Goal: Task Accomplishment & Management: Complete application form

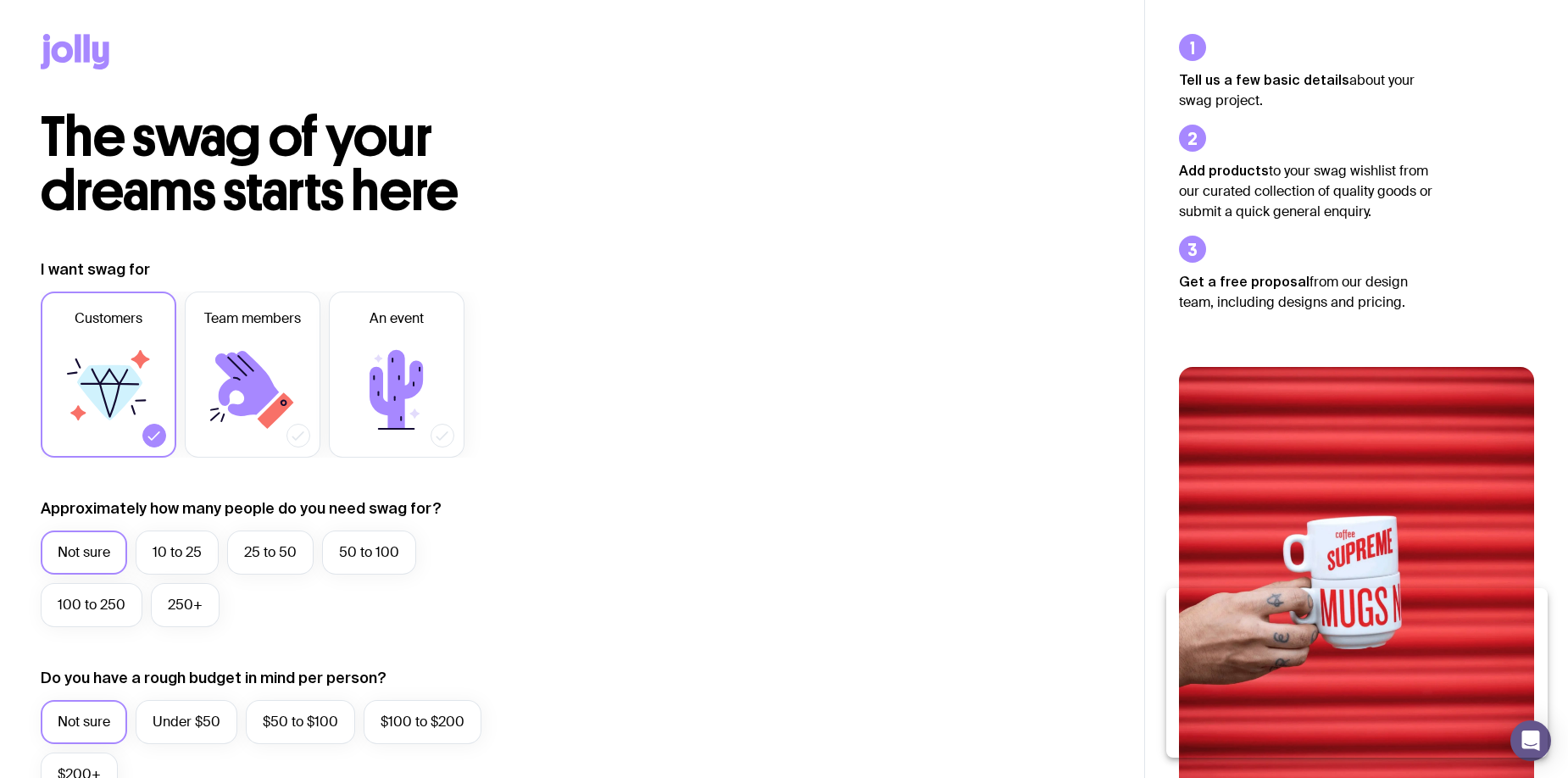
click at [0, 0] on input "Browse products and add items to my wishlist" at bounding box center [0, 0] width 0 height 0
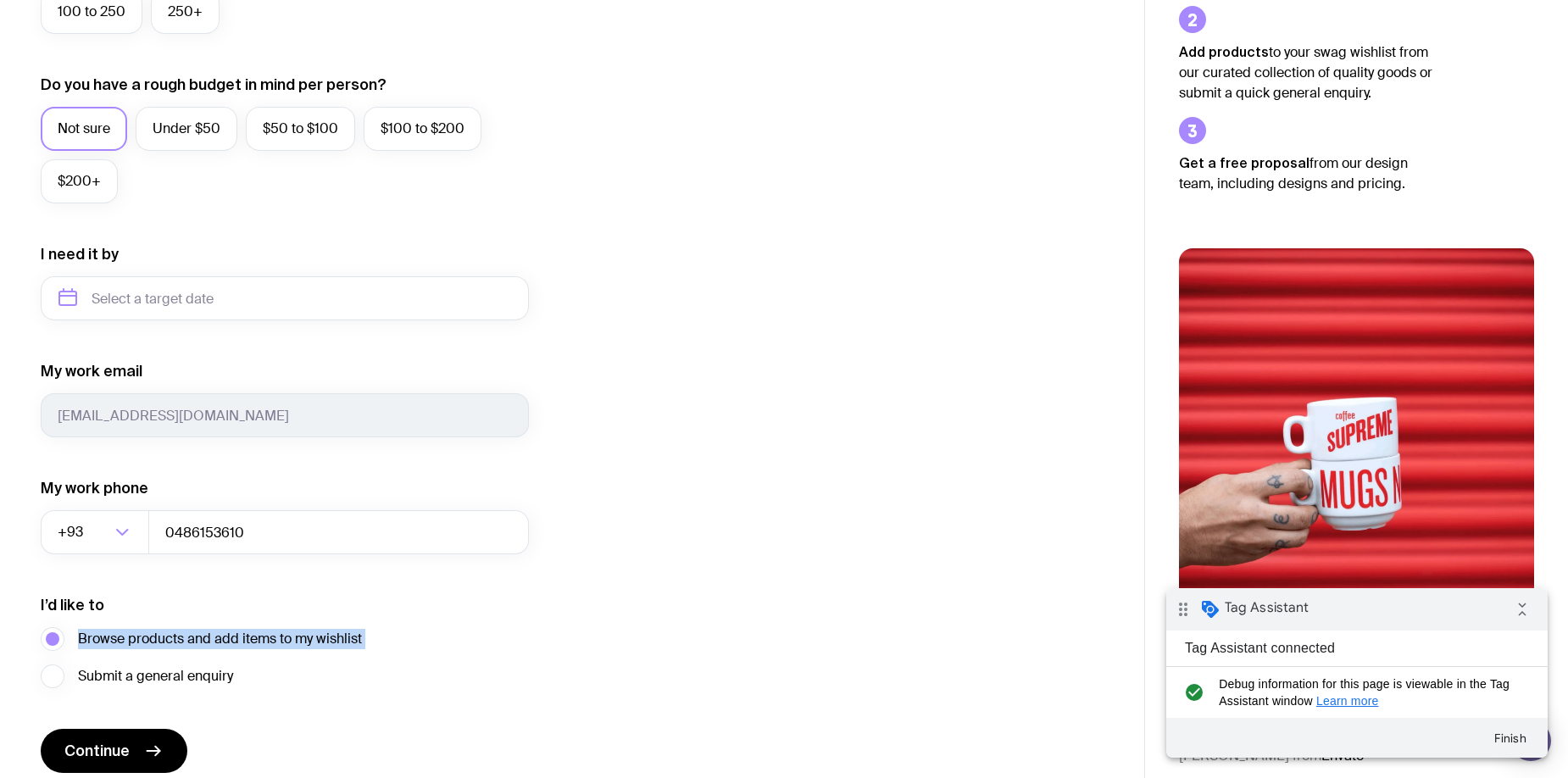
click at [148, 640] on span "Browse products and add items to my wishlist" at bounding box center [220, 638] width 284 height 20
click at [0, 0] on input "Browse products and add items to my wishlist" at bounding box center [0, 0] width 0 height 0
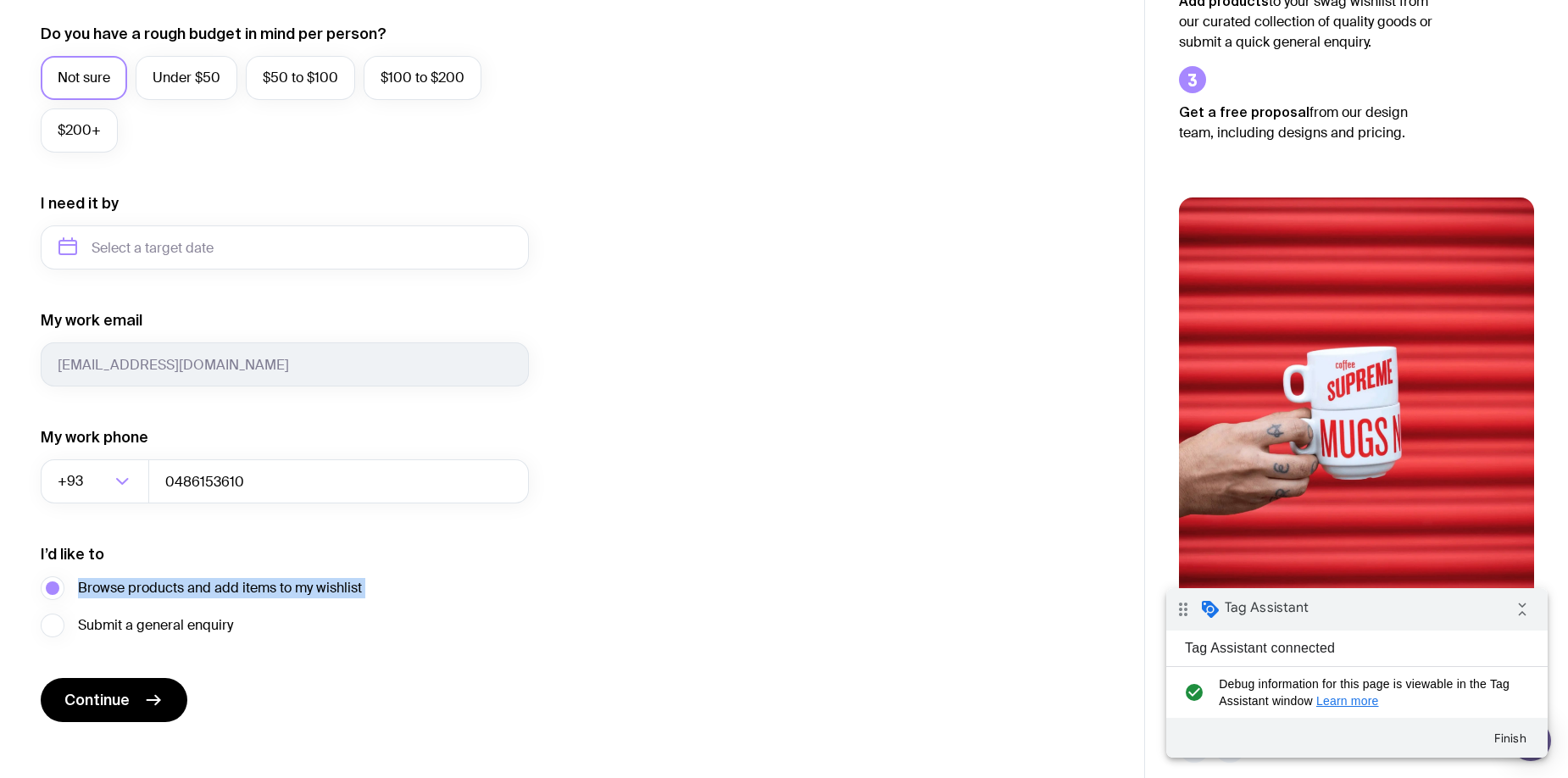
scroll to position [663, 0]
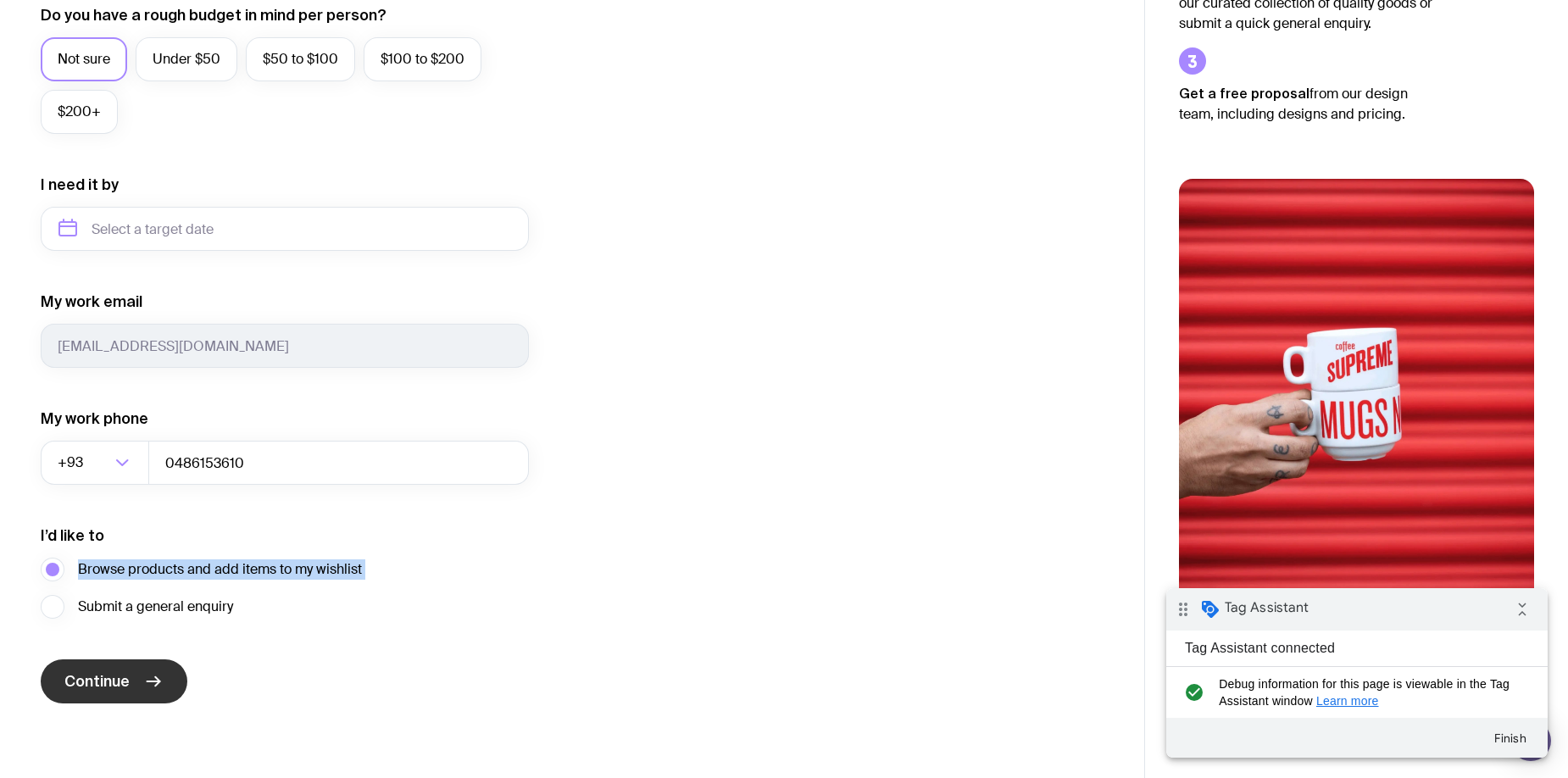
click at [134, 685] on button "Continue" at bounding box center [114, 681] width 146 height 44
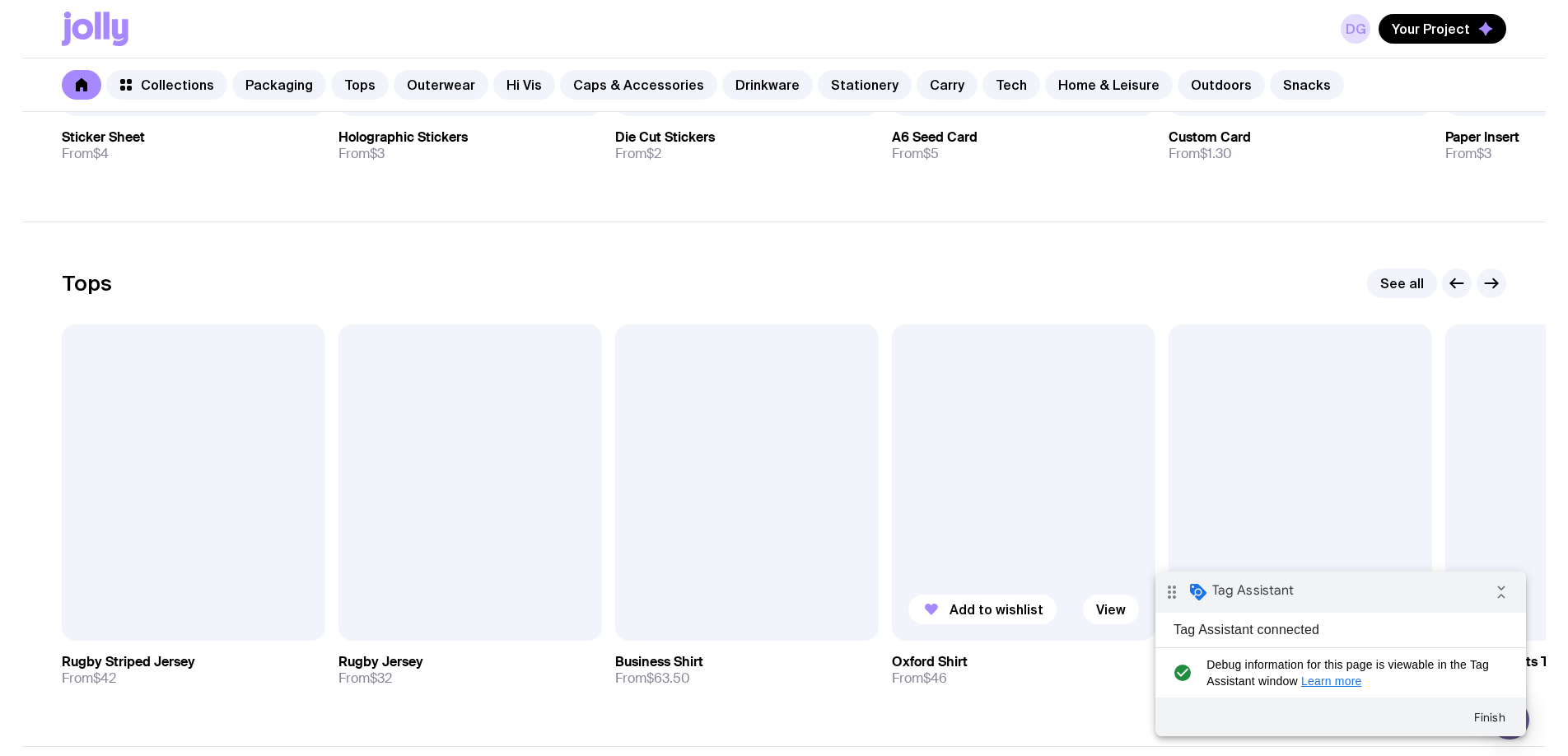
scroll to position [643, 0]
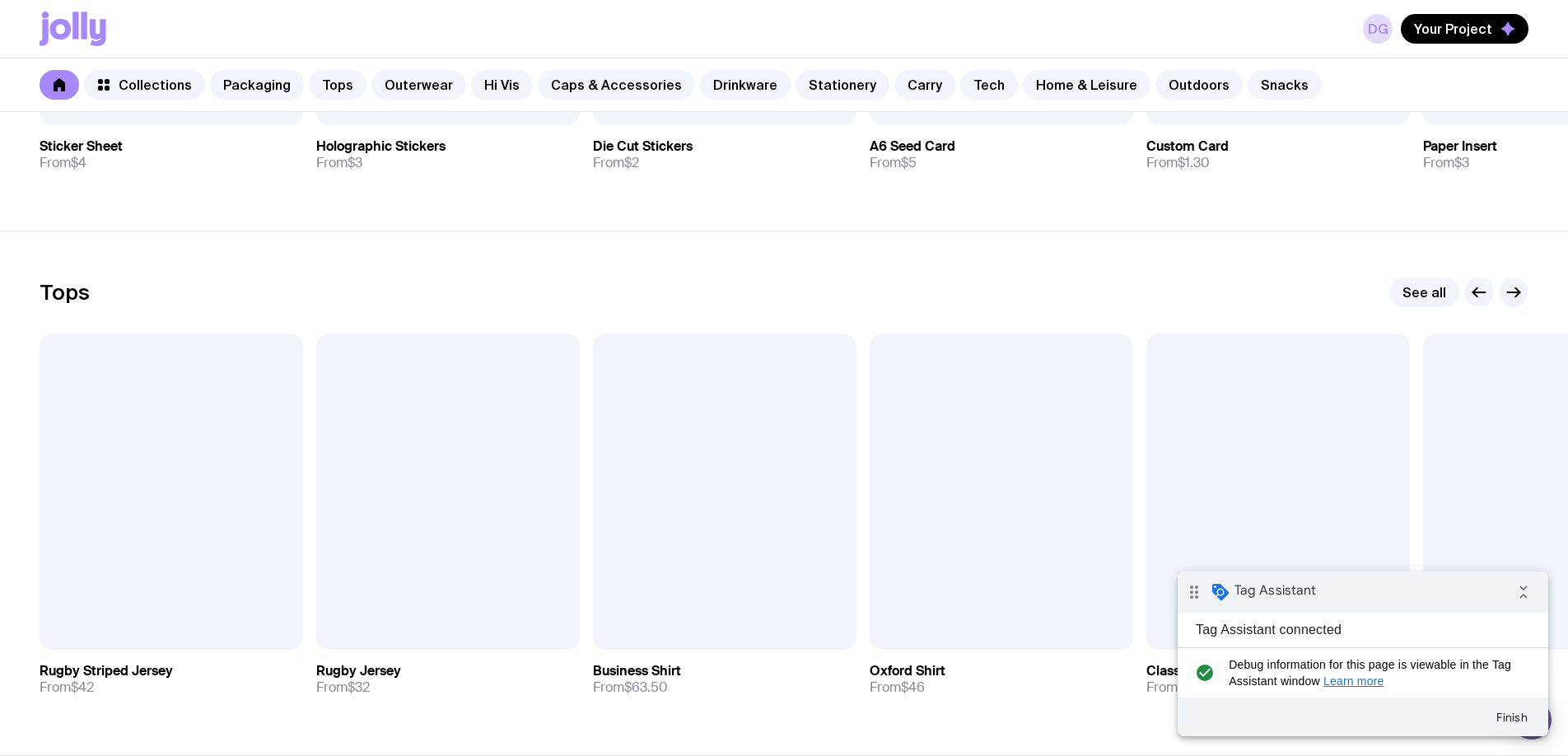
click at [1110, 291] on div "Tops See all" at bounding box center [784, 292] width 1489 height 29
click at [812, 627] on link "View" at bounding box center [812, 618] width 56 height 29
